Goal: Book appointment/travel/reservation

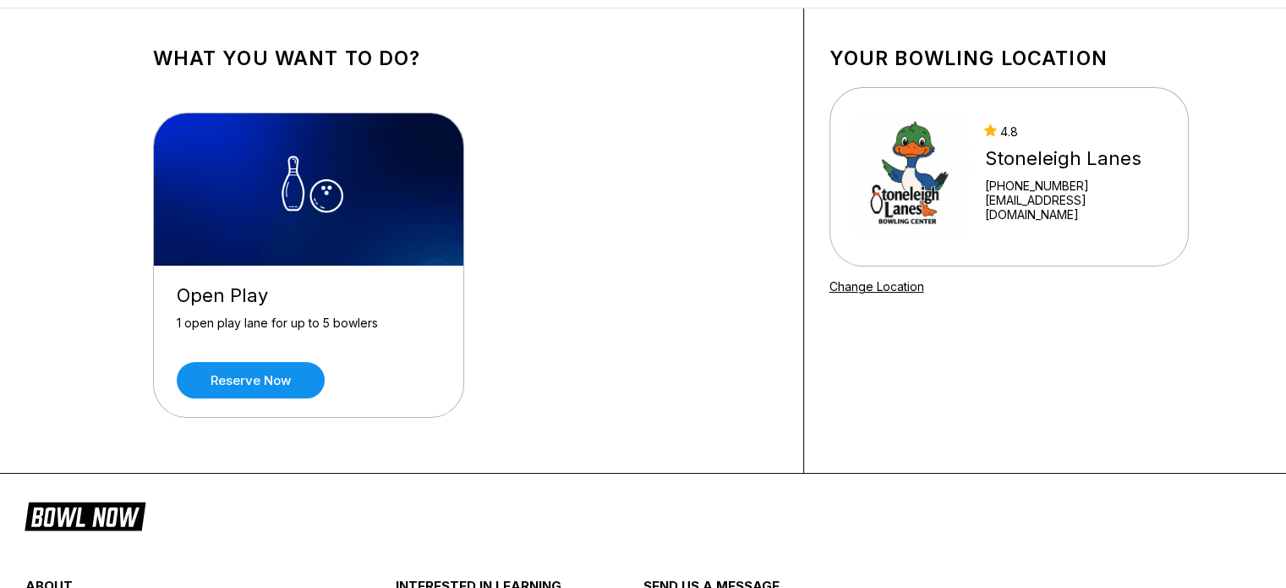
scroll to position [85, 0]
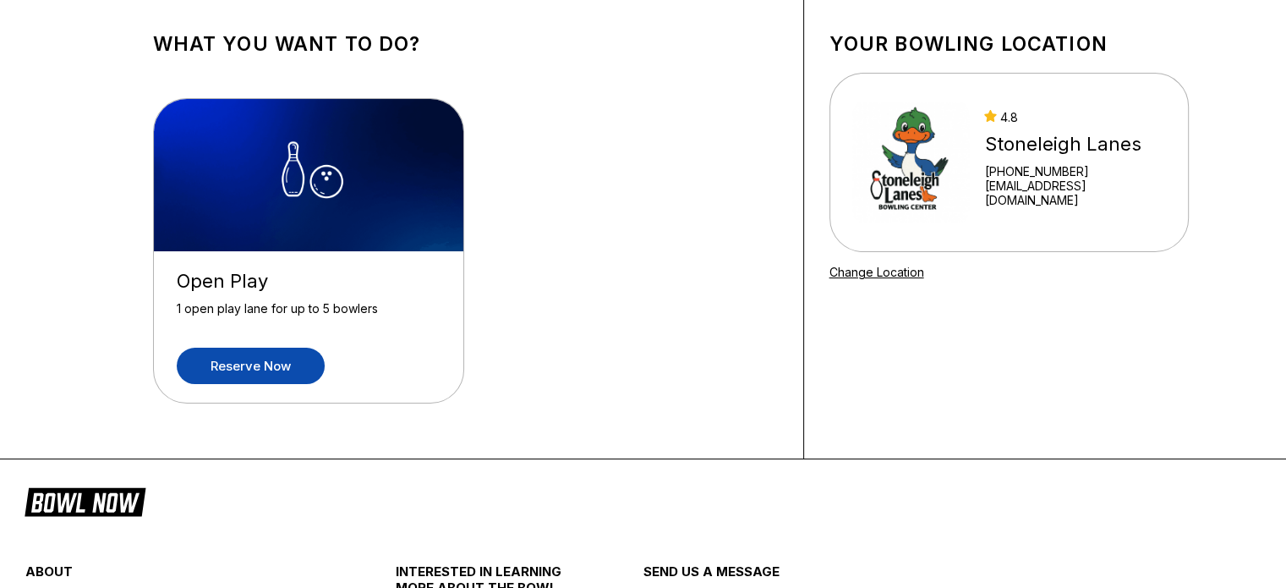
click at [250, 364] on link "Reserve now" at bounding box center [251, 366] width 148 height 36
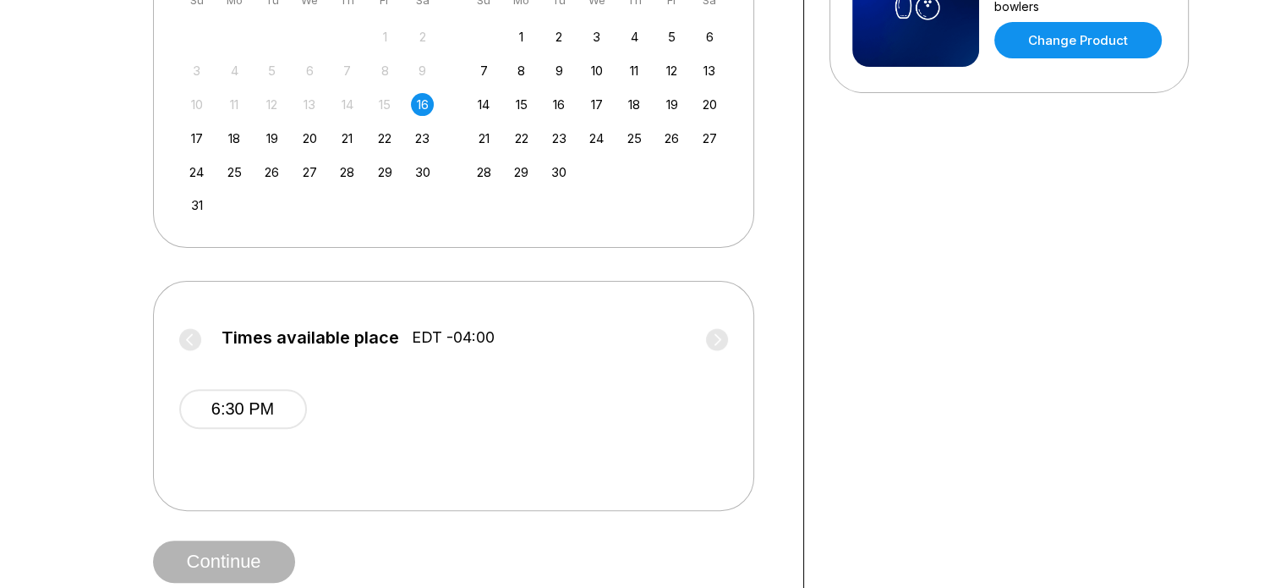
scroll to position [507, 0]
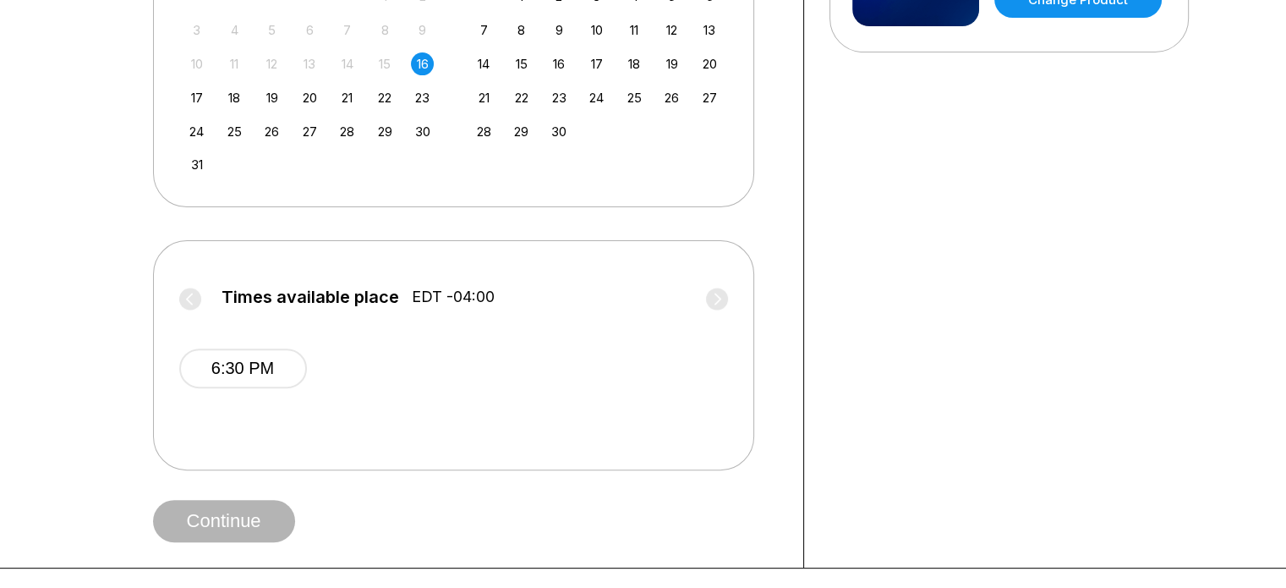
click at [529, 386] on div "6:30 PM" at bounding box center [453, 365] width 549 height 101
click at [261, 373] on button "6:30 PM" at bounding box center [243, 368] width 128 height 40
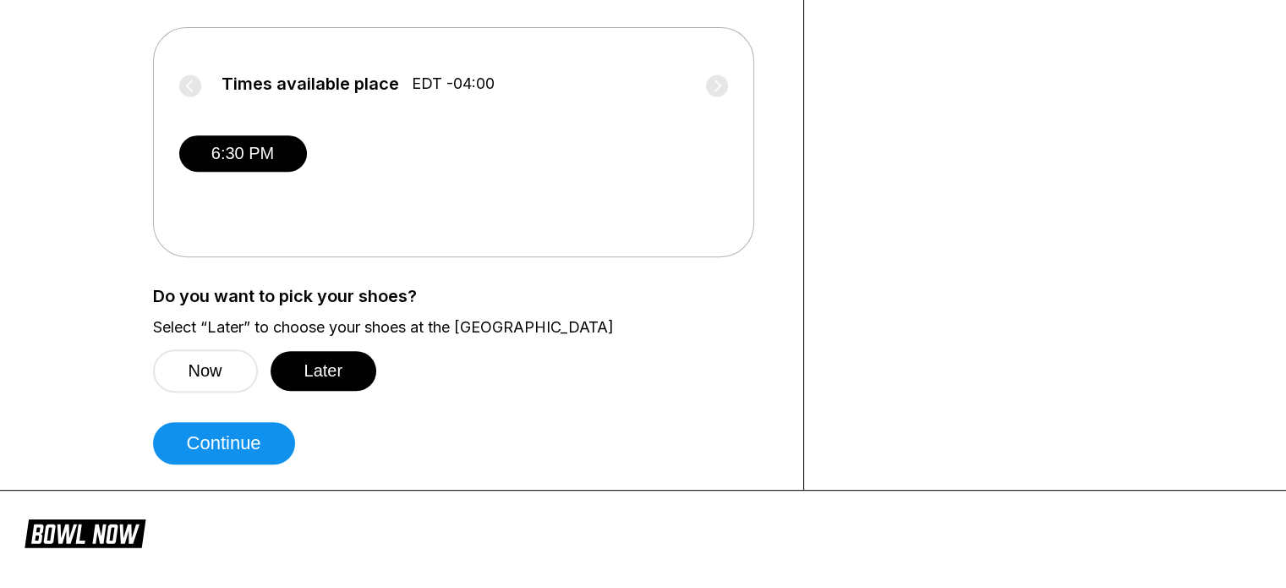
scroll to position [761, 0]
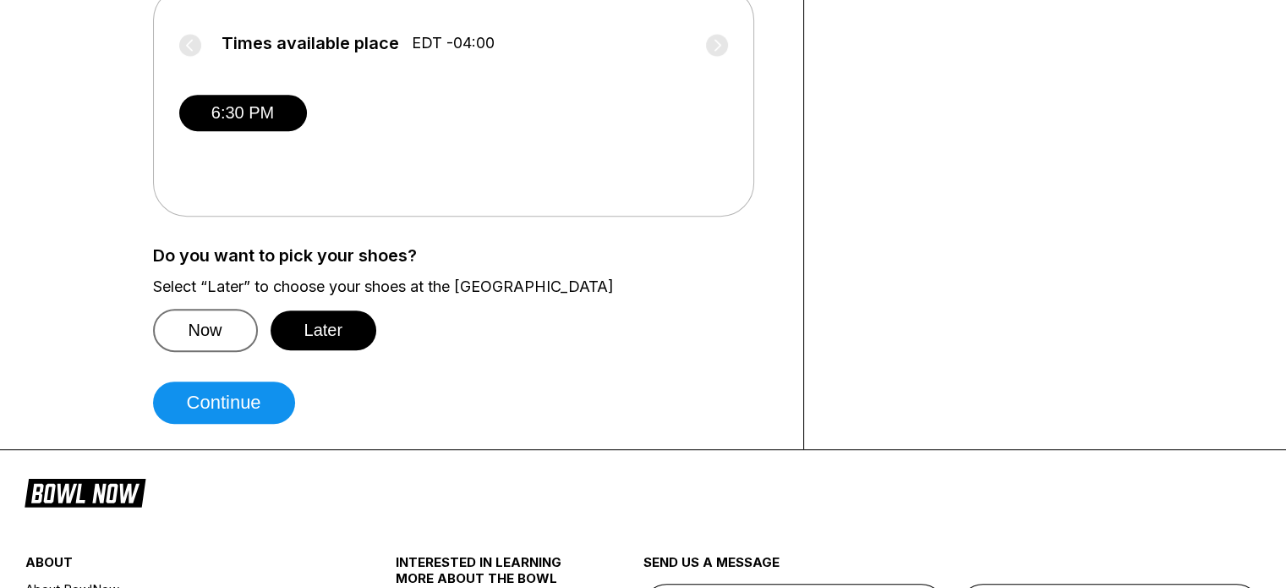
click at [188, 327] on button "Now" at bounding box center [205, 330] width 105 height 43
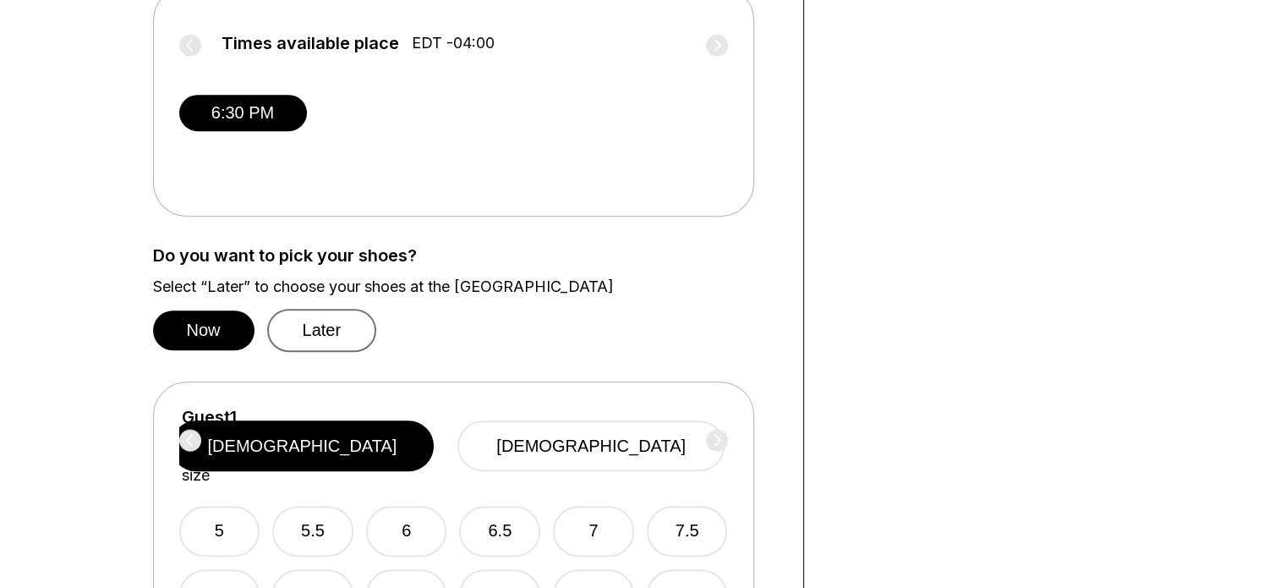
click at [310, 331] on button "Later" at bounding box center [322, 330] width 110 height 43
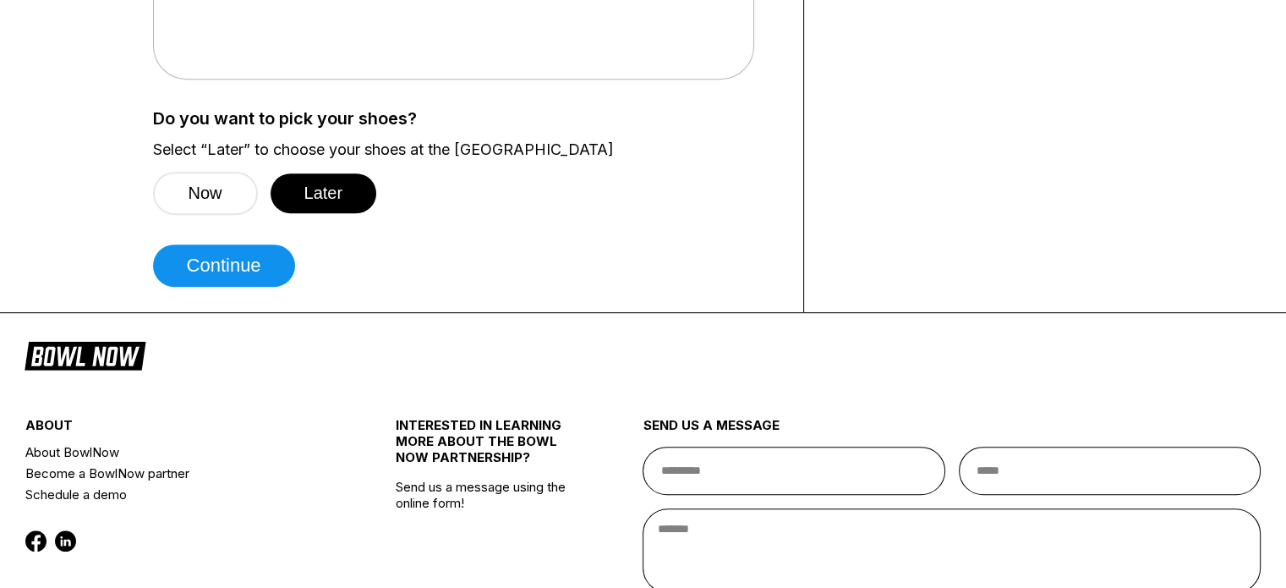
scroll to position [930, 0]
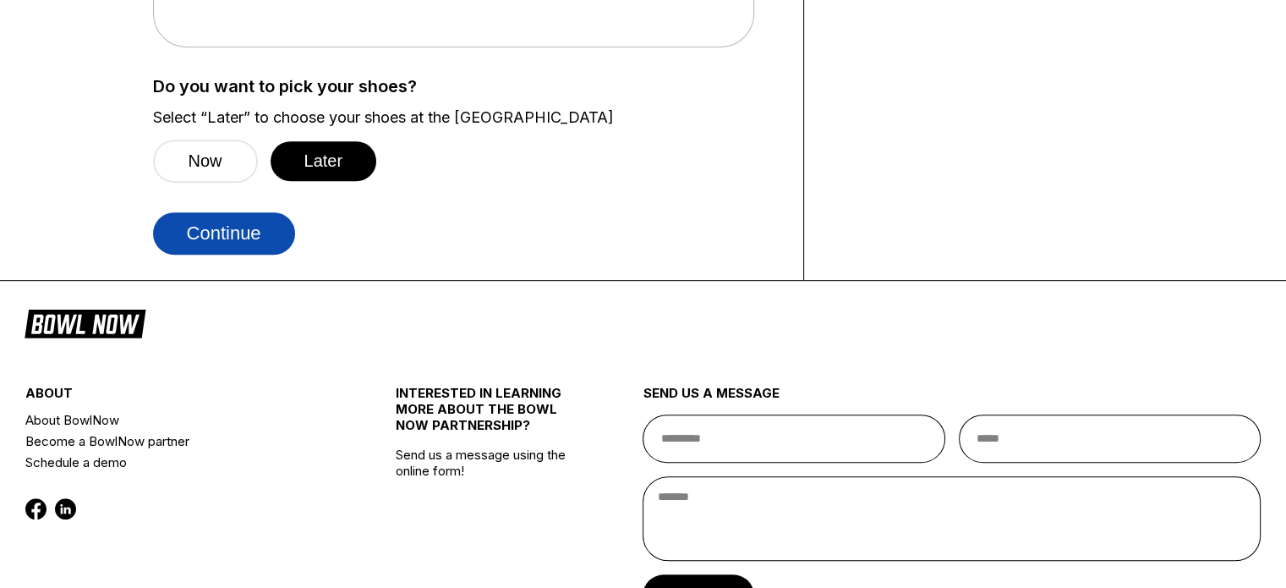
click at [211, 225] on button "Continue" at bounding box center [224, 233] width 142 height 42
select select "**"
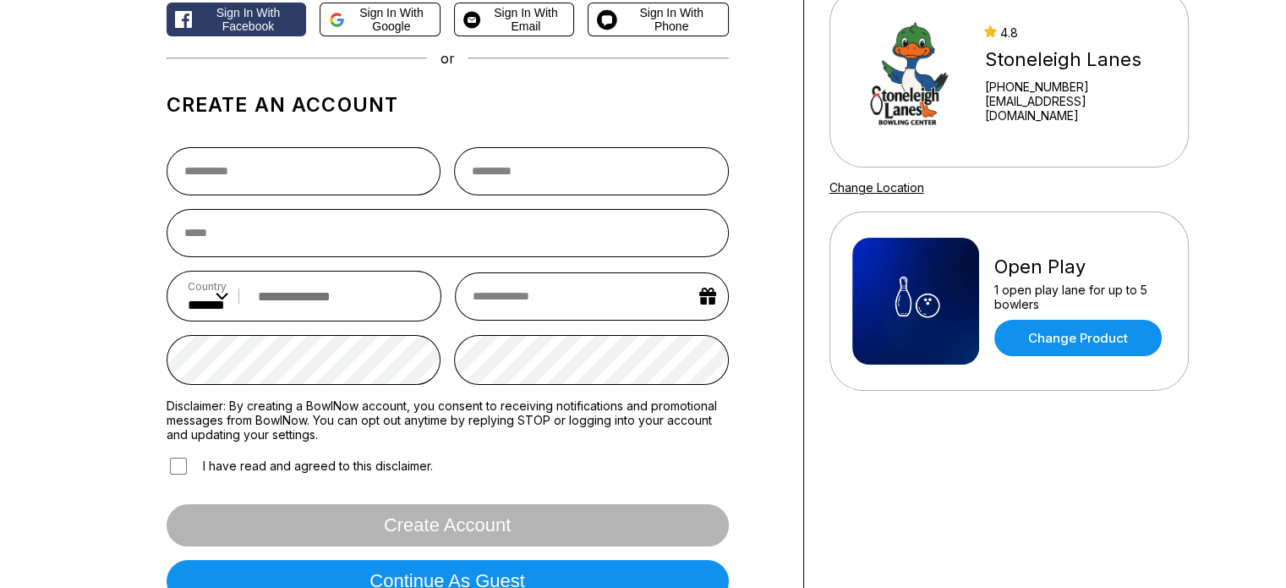
scroll to position [0, 0]
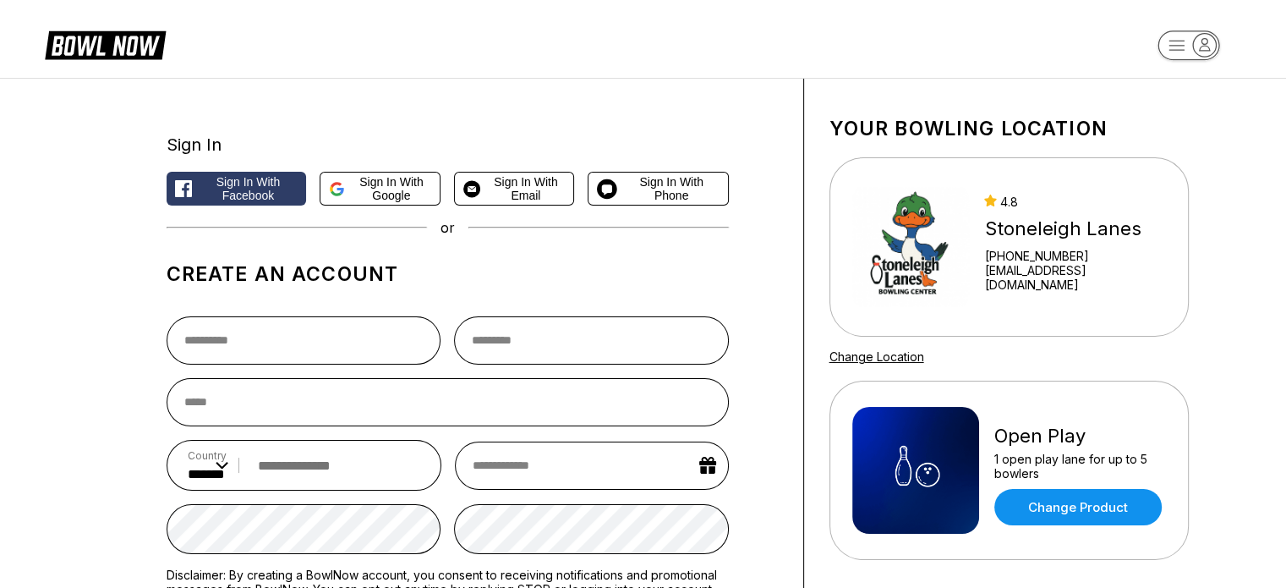
drag, startPoint x: 1170, startPoint y: 49, endPoint x: 994, endPoint y: 36, distance: 175.6
click at [975, 37] on header at bounding box center [643, 39] width 1286 height 78
click at [1186, 47] on rect "button" at bounding box center [1189, 45] width 62 height 30
click at [1032, 48] on header "Log In / Sign Up Center Sign In" at bounding box center [643, 39] width 1286 height 78
